Goal: Task Accomplishment & Management: Use online tool/utility

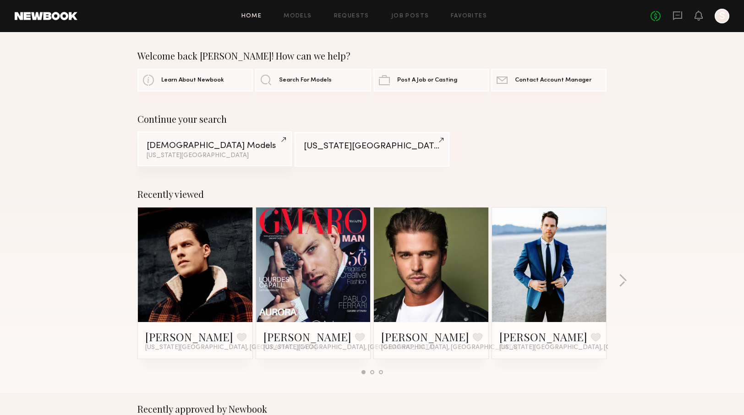
click at [231, 142] on div "Male Models" at bounding box center [215, 146] width 136 height 9
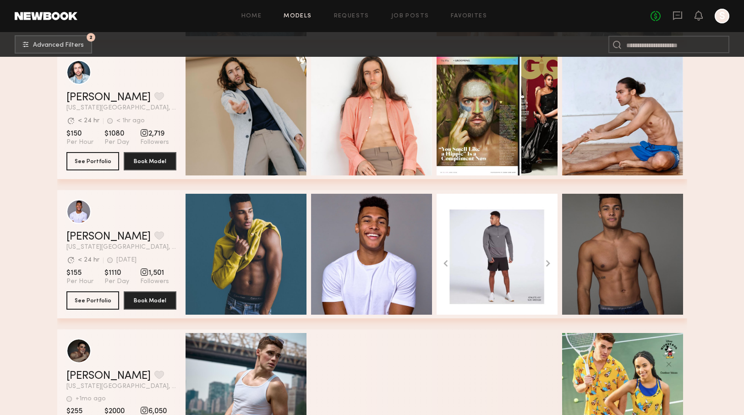
scroll to position [2142, 0]
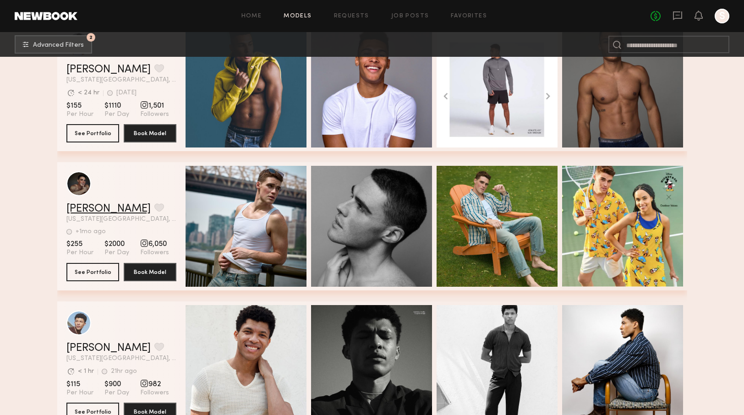
click at [80, 210] on link "Quinton J." at bounding box center [108, 208] width 84 height 11
click at [97, 209] on link "Quinton J." at bounding box center [108, 208] width 84 height 11
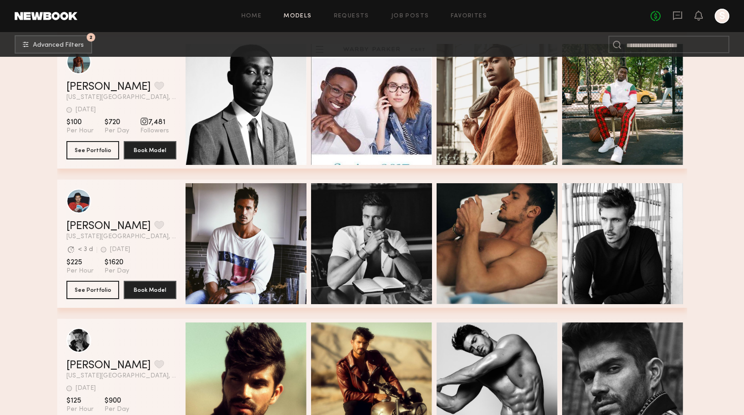
scroll to position [4088, 0]
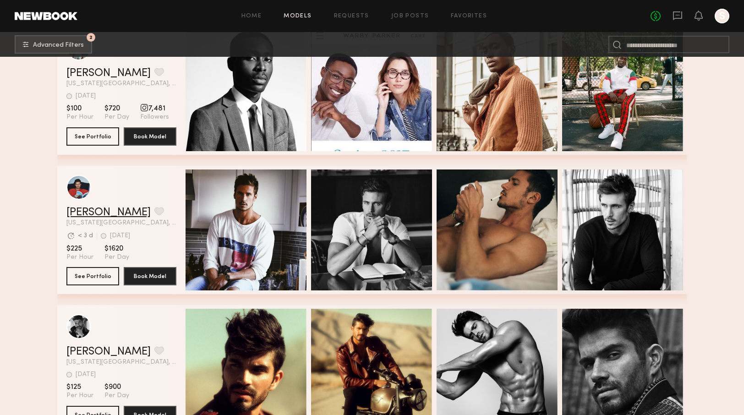
click at [86, 209] on link "Tom C." at bounding box center [108, 212] width 84 height 11
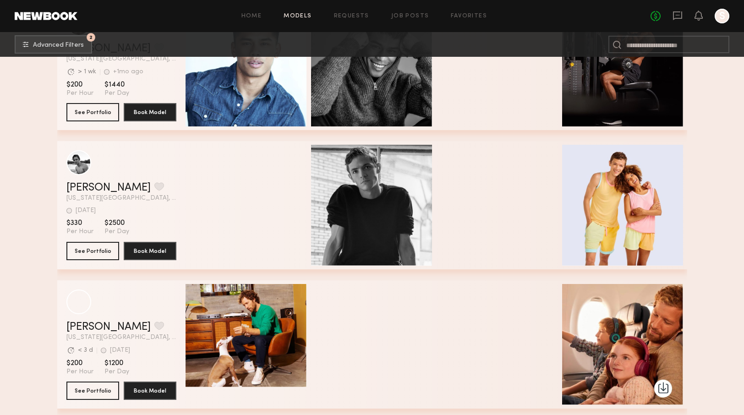
scroll to position [5404, 0]
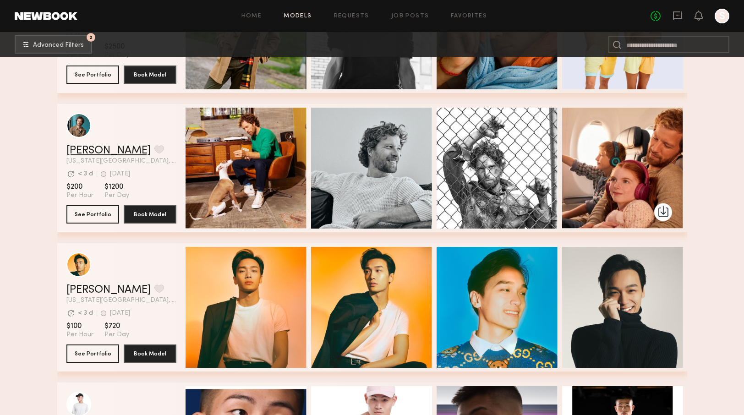
click at [78, 154] on link "ryan g." at bounding box center [108, 150] width 84 height 11
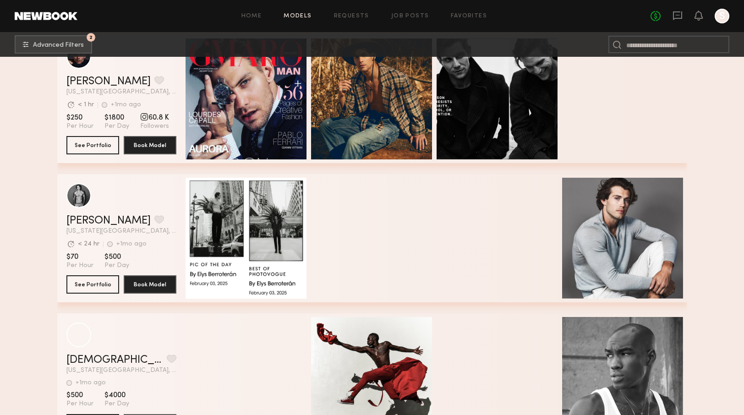
scroll to position [7295, 0]
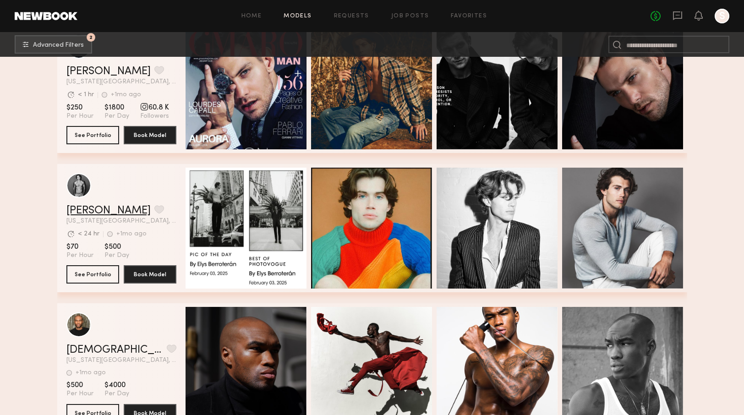
click at [84, 212] on link "Kyle T." at bounding box center [108, 210] width 84 height 11
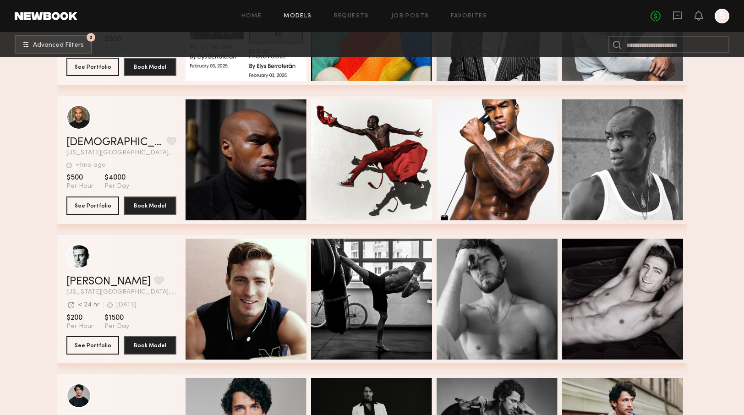
scroll to position [7629, 0]
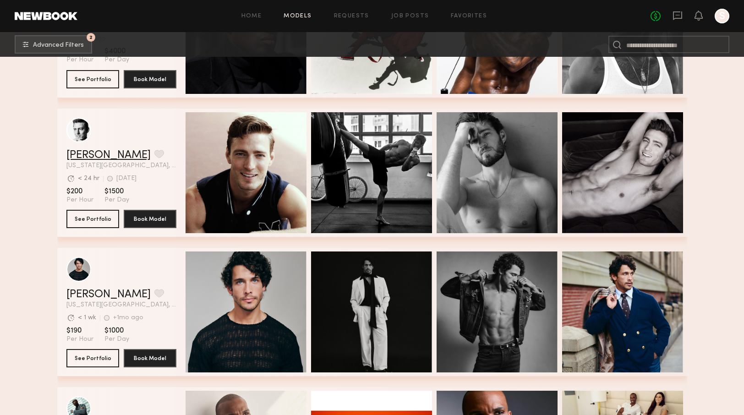
click at [80, 154] on link "[PERSON_NAME]" at bounding box center [108, 155] width 84 height 11
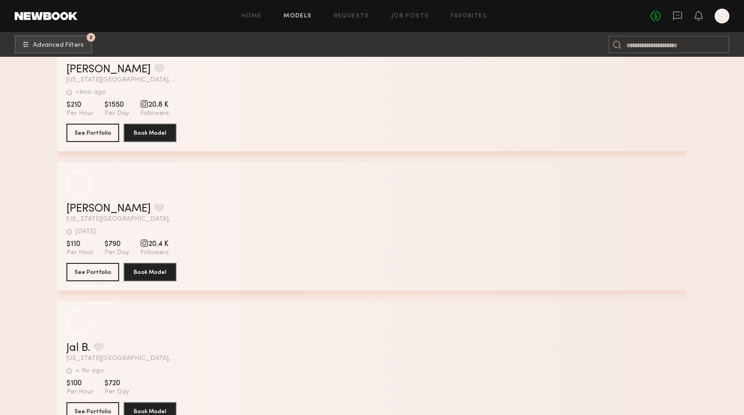
scroll to position [9546, 0]
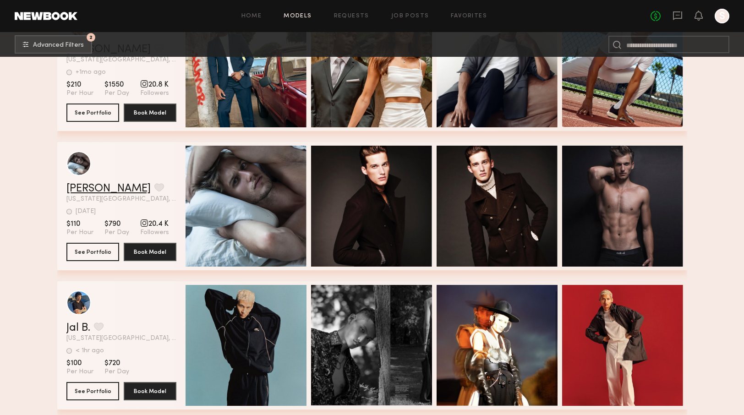
click at [91, 185] on link "Dennis J." at bounding box center [108, 188] width 84 height 11
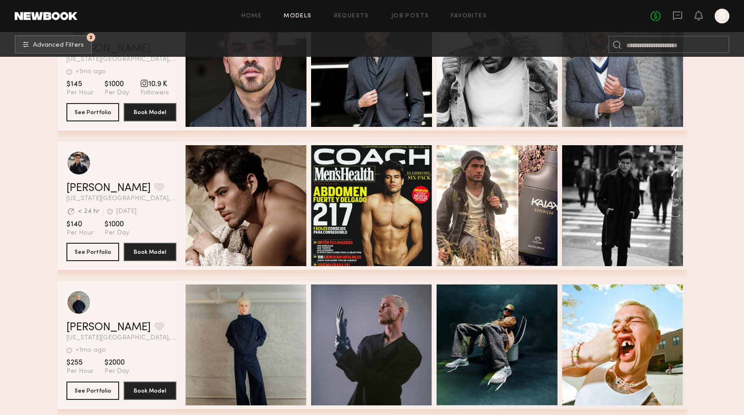
scroll to position [10951, 0]
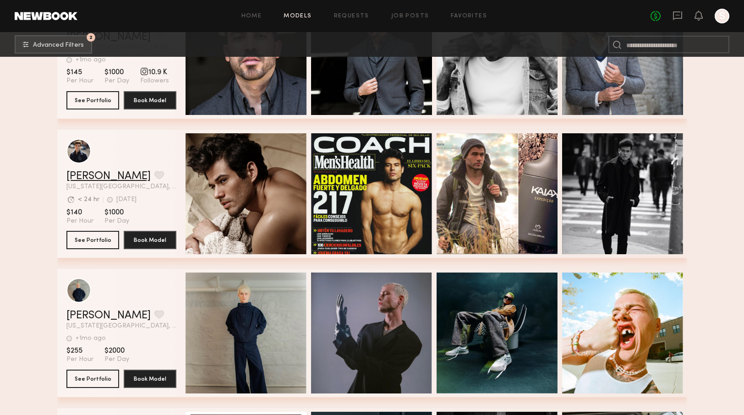
click at [94, 177] on link "[PERSON_NAME]" at bounding box center [108, 176] width 84 height 11
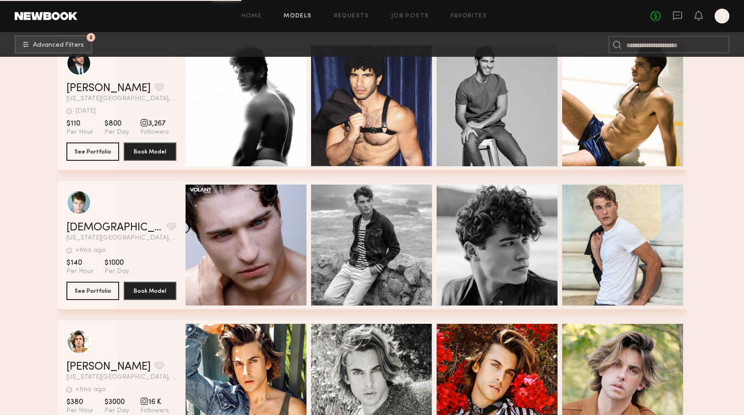
scroll to position [11525, 0]
